Goal: Check status: Check status

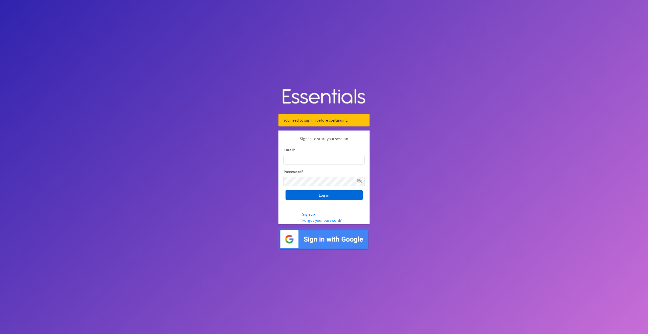
type input "[EMAIL_ADDRESS][DOMAIN_NAME]"
click at [315, 194] on input "Log in" at bounding box center [324, 195] width 77 height 10
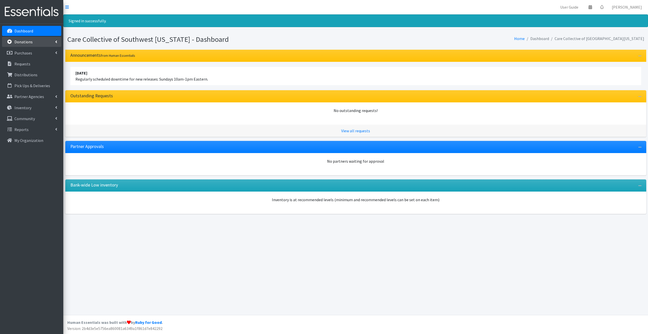
click at [45, 43] on link "Donations" at bounding box center [31, 42] width 59 height 10
click at [38, 53] on link "All Donations" at bounding box center [31, 53] width 59 height 10
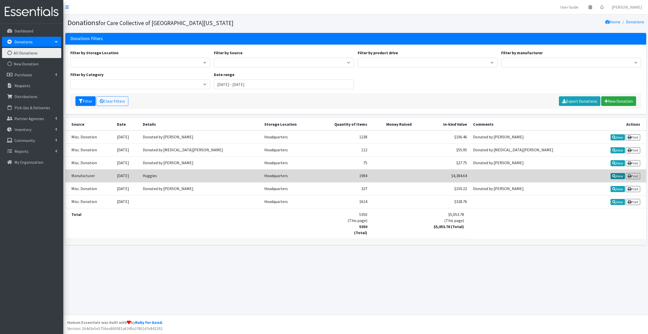
click at [616, 174] on link "View" at bounding box center [618, 176] width 14 height 6
